Goal: Task Accomplishment & Management: Manage account settings

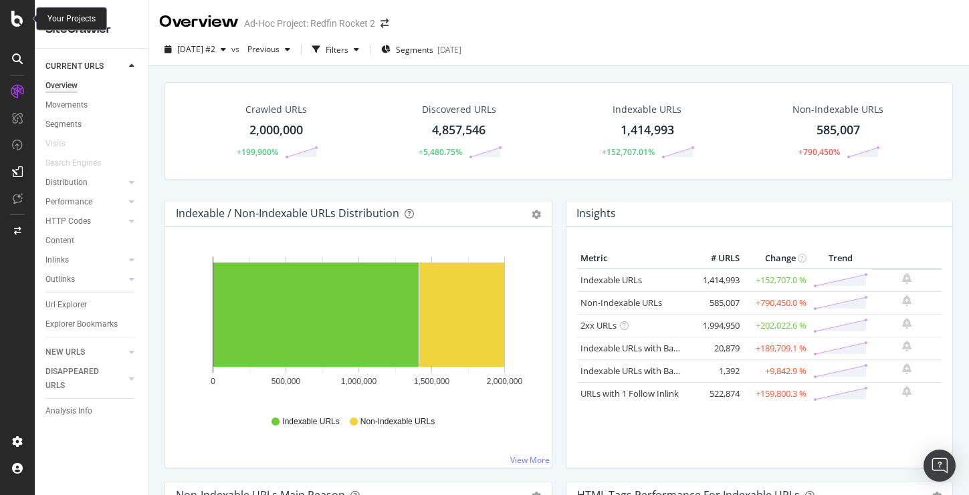
click at [17, 17] on icon at bounding box center [17, 19] width 12 height 16
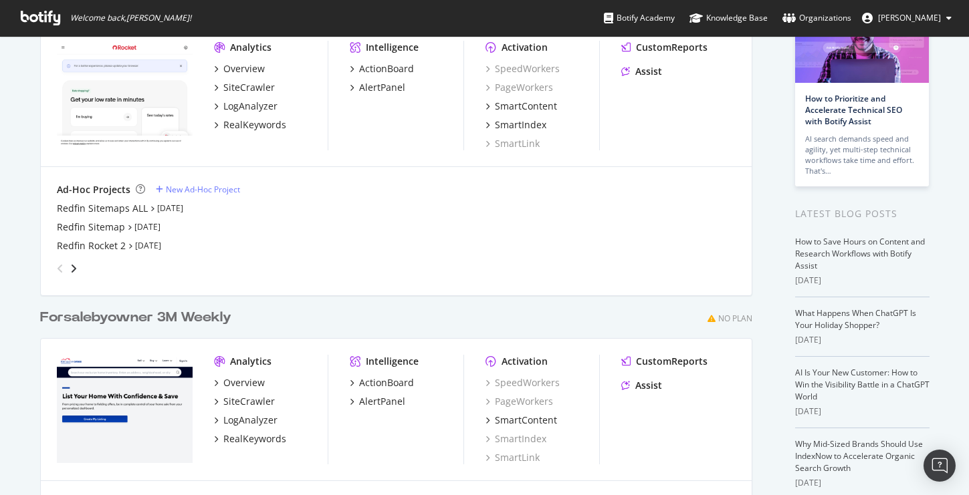
scroll to position [170, 0]
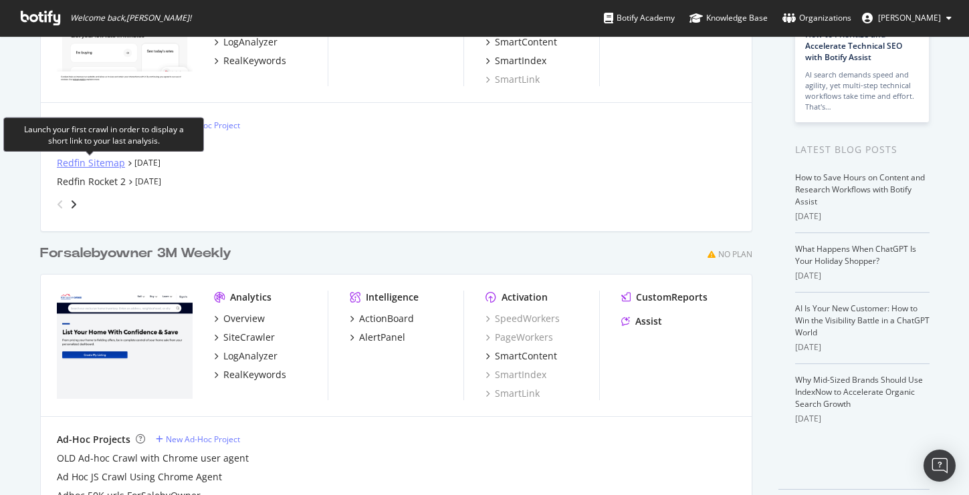
click at [94, 165] on div "Redfin Sitemap" at bounding box center [91, 162] width 68 height 13
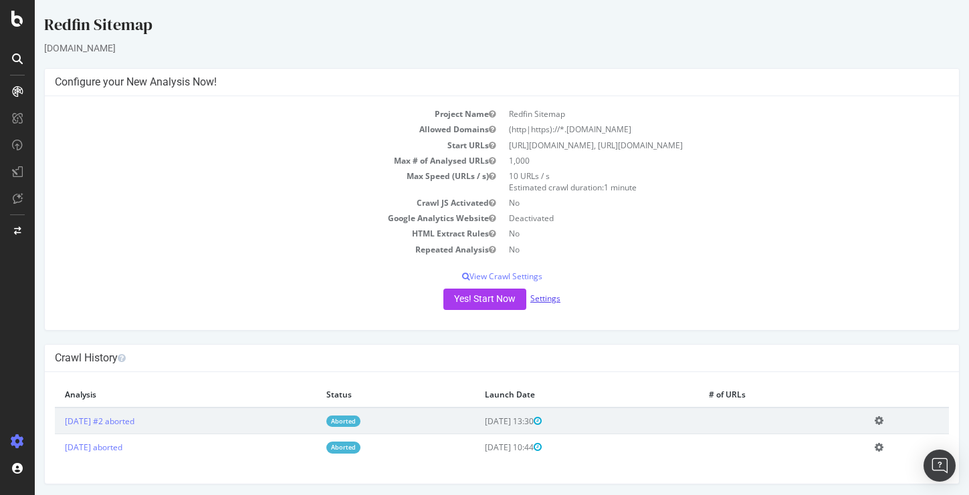
click at [545, 300] on link "Settings" at bounding box center [545, 298] width 30 height 11
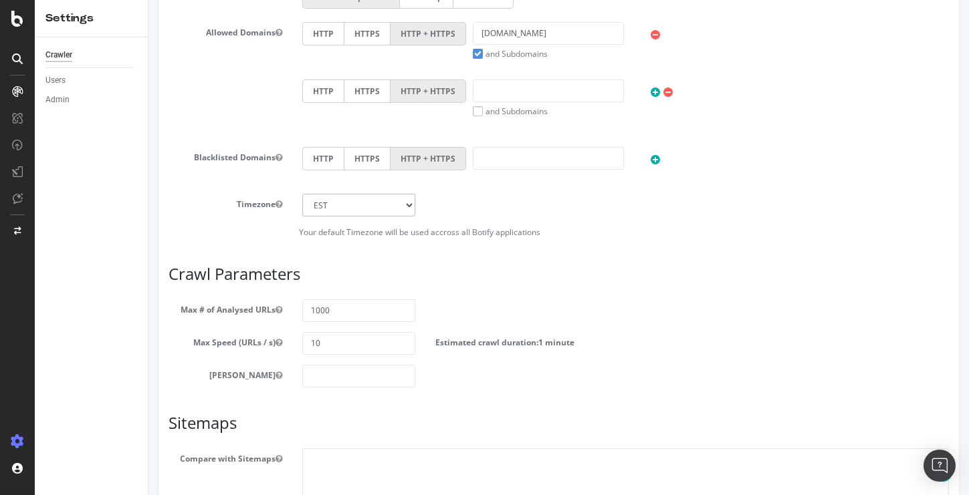
scroll to position [634, 0]
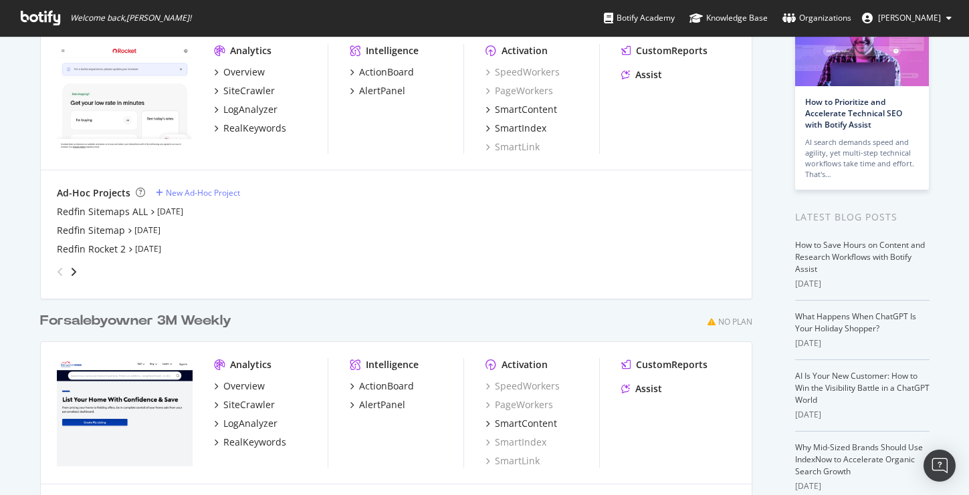
scroll to position [104, 0]
click at [116, 212] on div "Redfin Sitemaps ALL" at bounding box center [102, 211] width 91 height 13
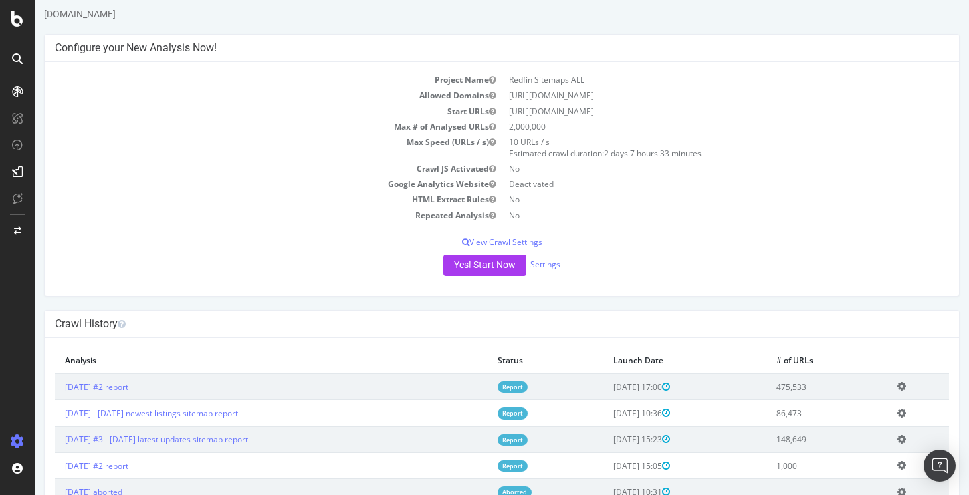
scroll to position [40, 0]
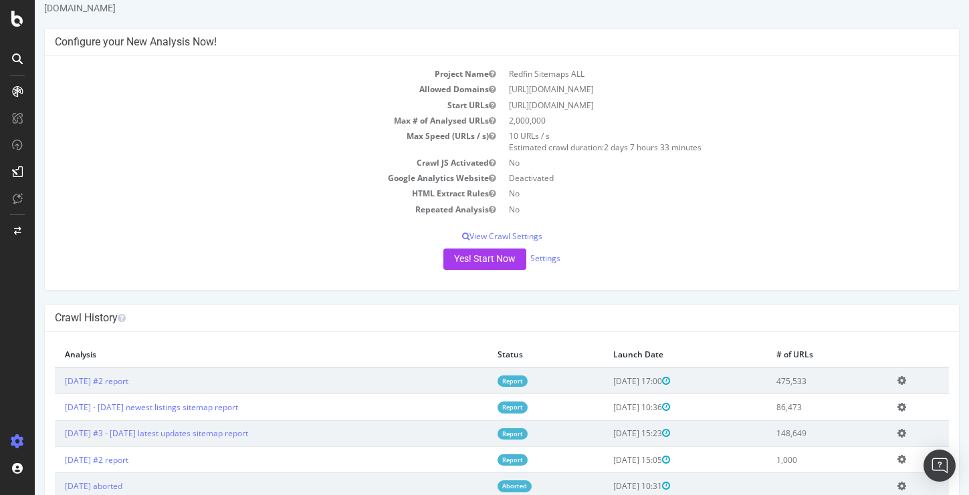
click at [906, 380] on icon at bounding box center [901, 381] width 9 height 10
click at [858, 404] on link "Add name" at bounding box center [852, 401] width 107 height 18
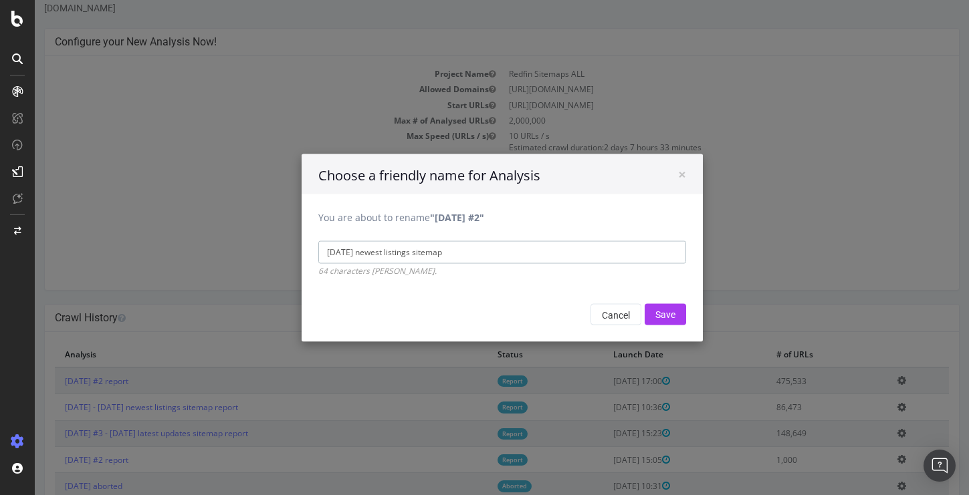
drag, startPoint x: 404, startPoint y: 249, endPoint x: 483, endPoint y: 249, distance: 78.2
click at [483, 249] on input "[DATE] newest listings sitemap" at bounding box center [502, 252] width 368 height 23
type input "[DATE] newest mfp city"
click at [657, 308] on input "Save" at bounding box center [664, 313] width 41 height 21
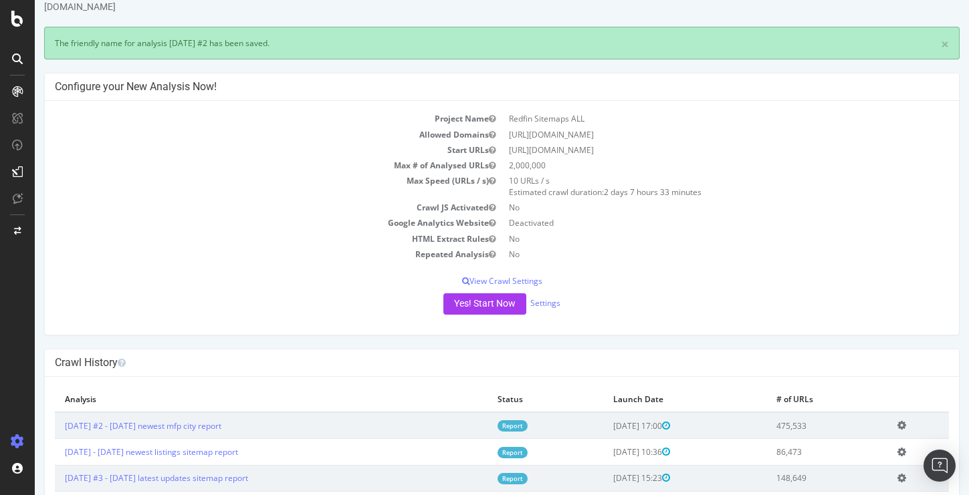
scroll to position [128, 0]
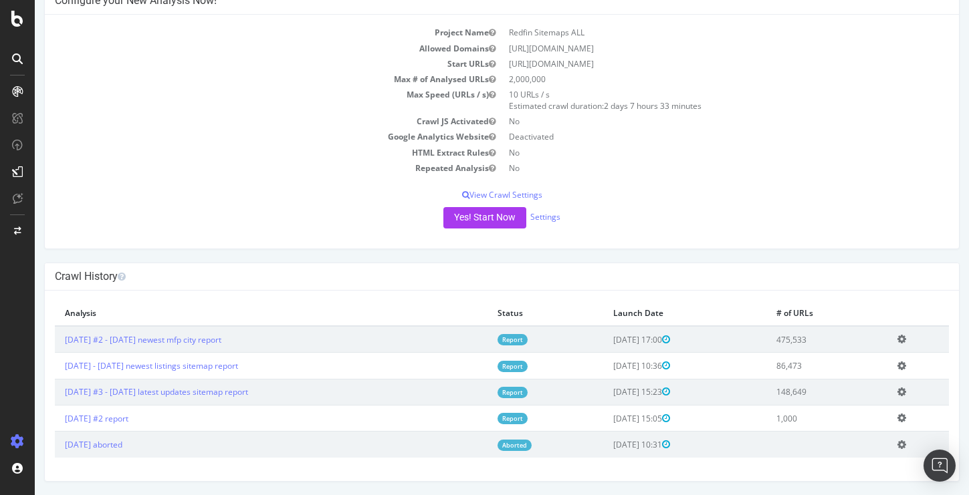
click at [906, 338] on icon at bounding box center [901, 339] width 9 height 10
click at [872, 359] on link "Edit name" at bounding box center [852, 359] width 107 height 18
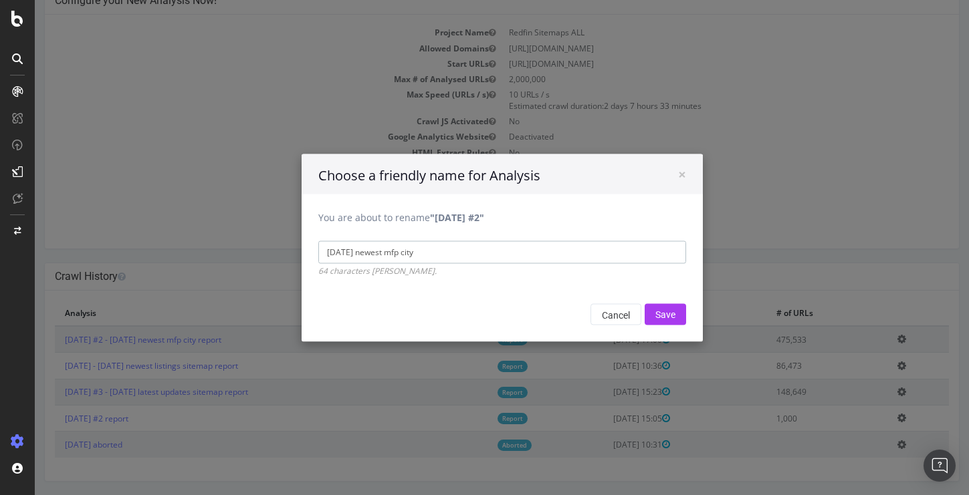
click at [386, 247] on input "[DATE] newest mfp city" at bounding box center [502, 252] width 368 height 23
type input "[DATE] mfp city"
click at [678, 318] on input "Save" at bounding box center [664, 313] width 41 height 21
